Goal: Information Seeking & Learning: Learn about a topic

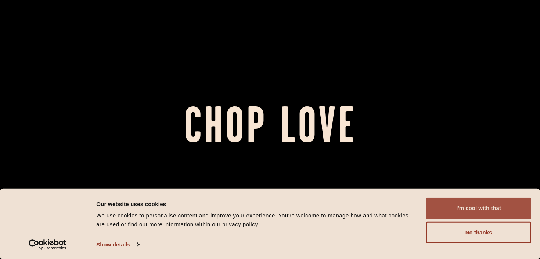
click at [450, 204] on button "I'm cool with that" at bounding box center [478, 207] width 105 height 21
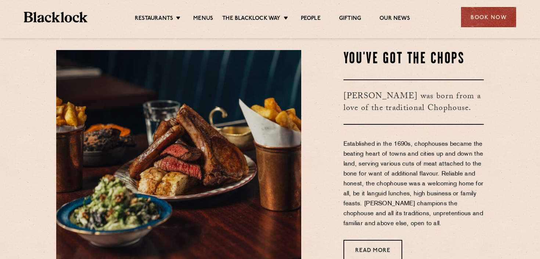
scroll to position [232, 0]
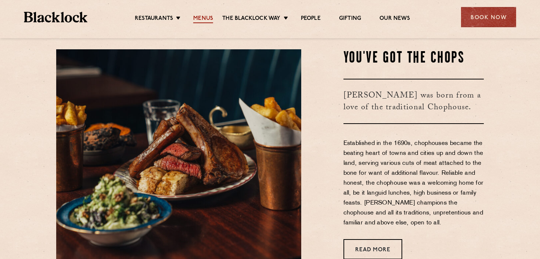
click at [209, 17] on link "Menus" at bounding box center [203, 19] width 20 height 8
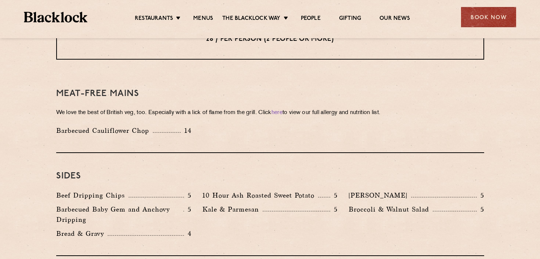
scroll to position [1018, 0]
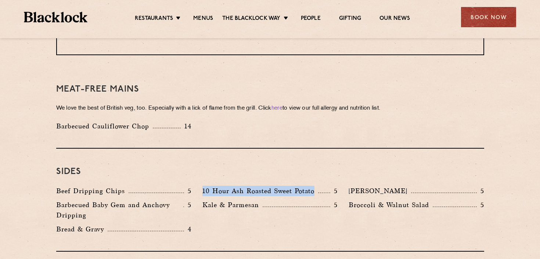
drag, startPoint x: 314, startPoint y: 169, endPoint x: 197, endPoint y: 169, distance: 117.6
click at [197, 186] on div "10 Hour Ash Roasted Sweet Potato 5" at bounding box center [270, 193] width 146 height 14
copy p "10 Hour Ash Roasted Sweet Potato"
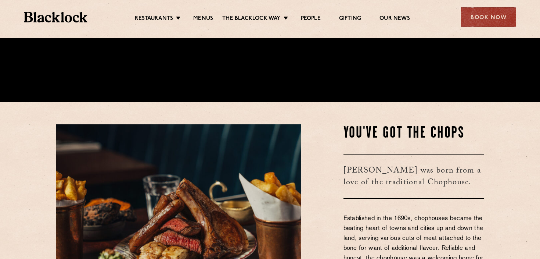
scroll to position [210, 0]
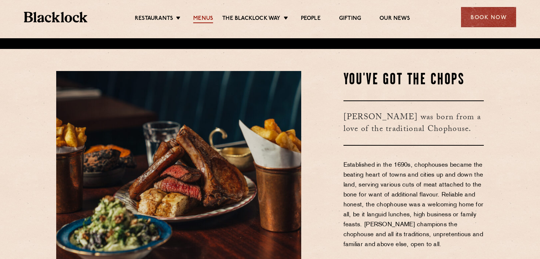
click at [203, 18] on link "Menus" at bounding box center [203, 19] width 20 height 8
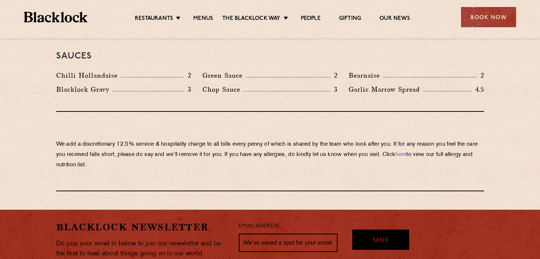
scroll to position [1242, 0]
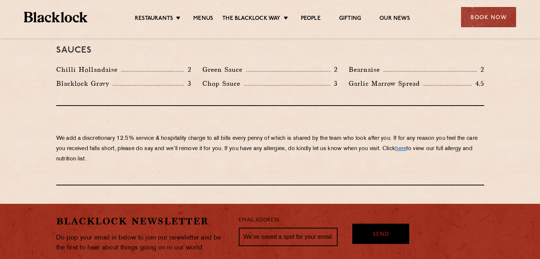
click at [407, 146] on link "here" at bounding box center [401, 149] width 11 height 6
